Goal: Navigation & Orientation: Locate item on page

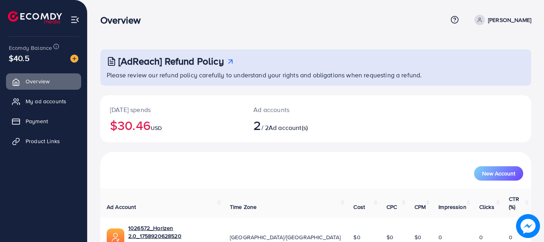
click at [135, 127] on h2 "$30.46 USD" at bounding box center [172, 125] width 124 height 15
click at [131, 126] on h2 "$30.46 USD" at bounding box center [172, 125] width 124 height 15
click at [133, 120] on h2 "$30.46 USD" at bounding box center [172, 125] width 124 height 15
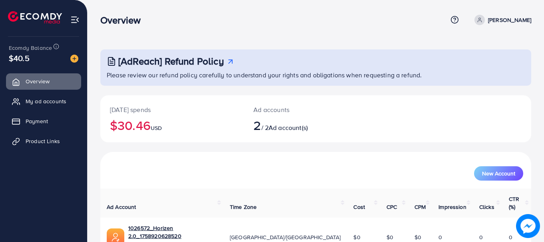
click at [133, 120] on h2 "$30.46 USD" at bounding box center [172, 125] width 124 height 15
click at [145, 124] on h2 "$30.46 USD" at bounding box center [172, 125] width 124 height 15
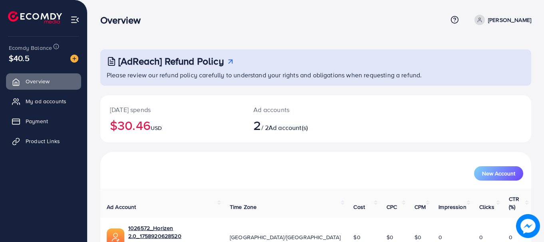
click at [152, 127] on h2 "$30.46 USD" at bounding box center [172, 125] width 124 height 15
click at [151, 127] on h2 "$30.46 USD" at bounding box center [172, 125] width 124 height 15
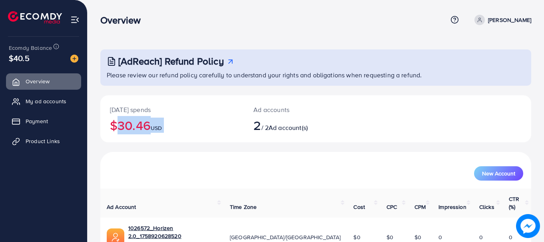
click at [151, 127] on h2 "$30.46 USD" at bounding box center [172, 125] width 124 height 15
click at [151, 126] on h2 "$30.46 USD" at bounding box center [172, 125] width 124 height 15
